Goal: Check status: Check status

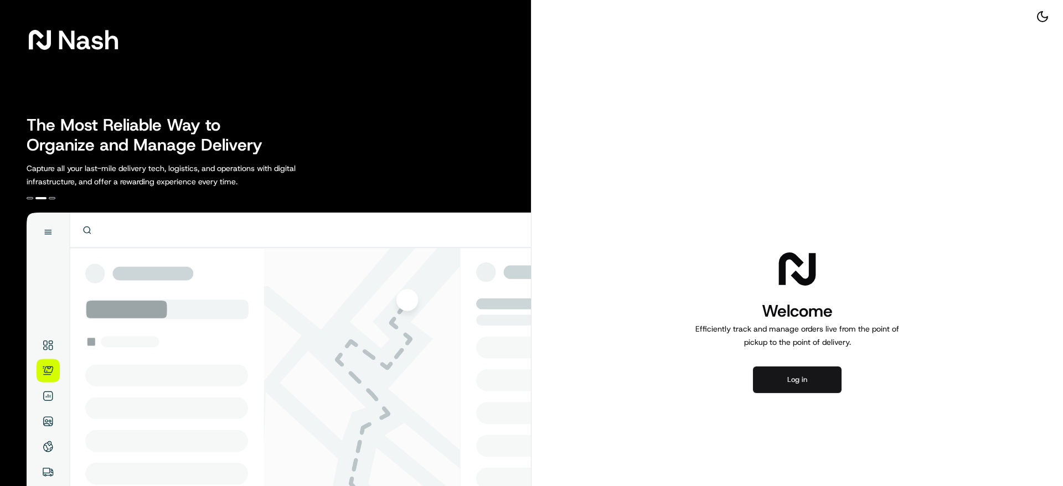
click at [803, 384] on button "Log in" at bounding box center [797, 380] width 89 height 27
